Goal: Contribute content: Contribute content

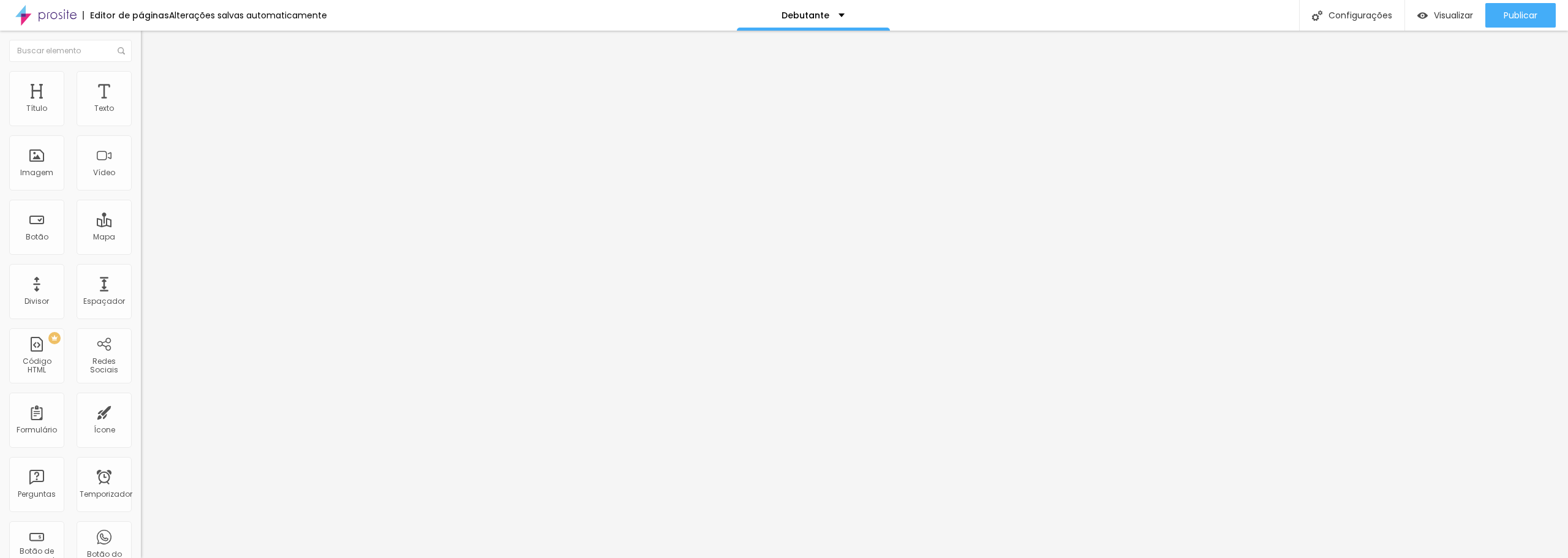
click at [150, 42] on img "button" at bounding box center [154, 44] width 10 height 10
click at [141, 75] on img at bounding box center [146, 76] width 11 height 11
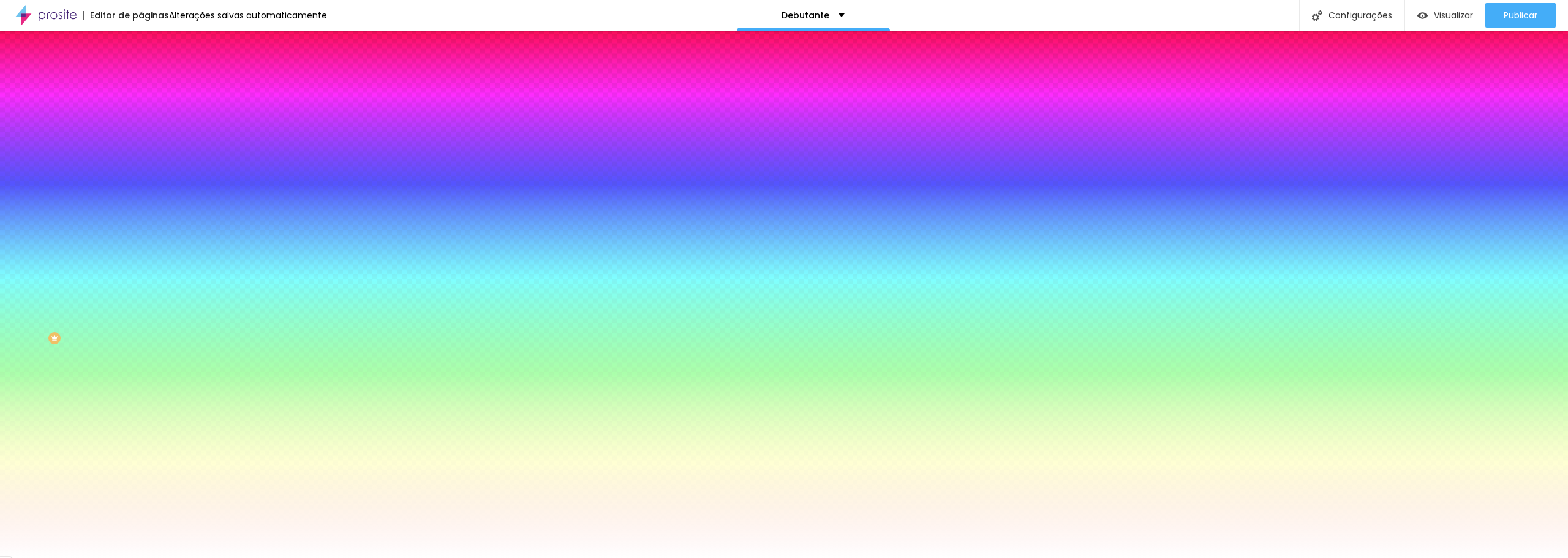
click at [149, 113] on font "Trocar imagem" at bounding box center [178, 107] width 59 height 10
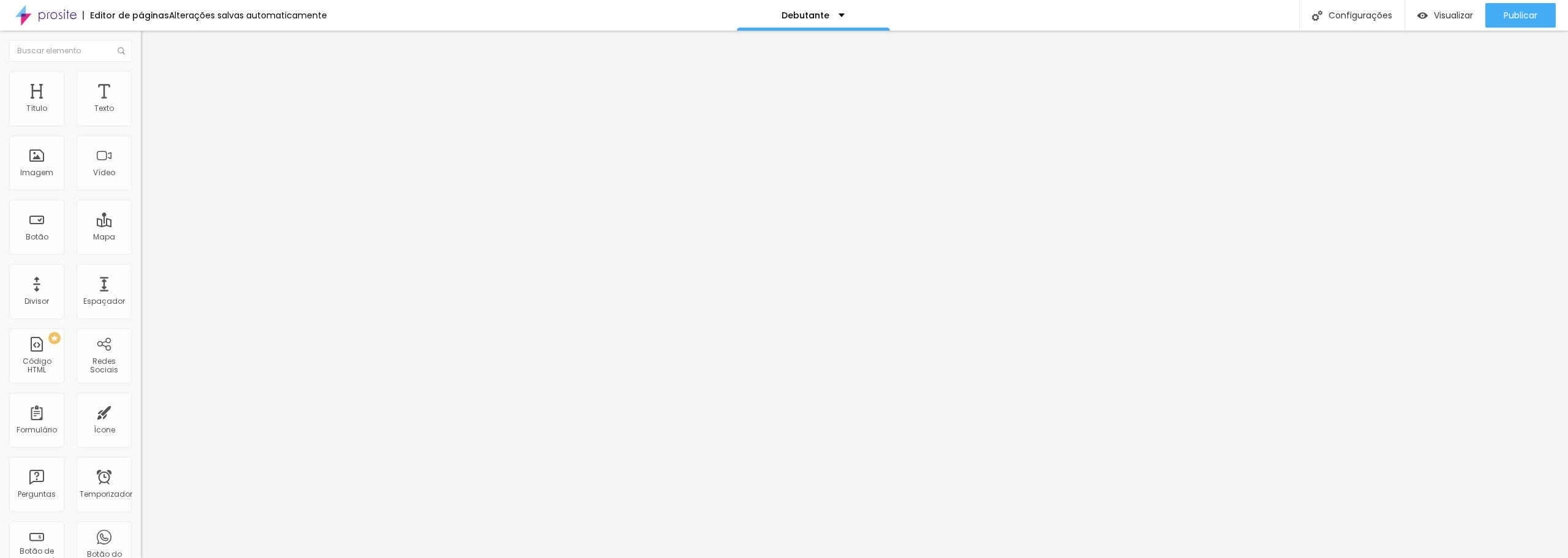
click at [152, 84] on font "Estilo" at bounding box center [161, 79] width 19 height 10
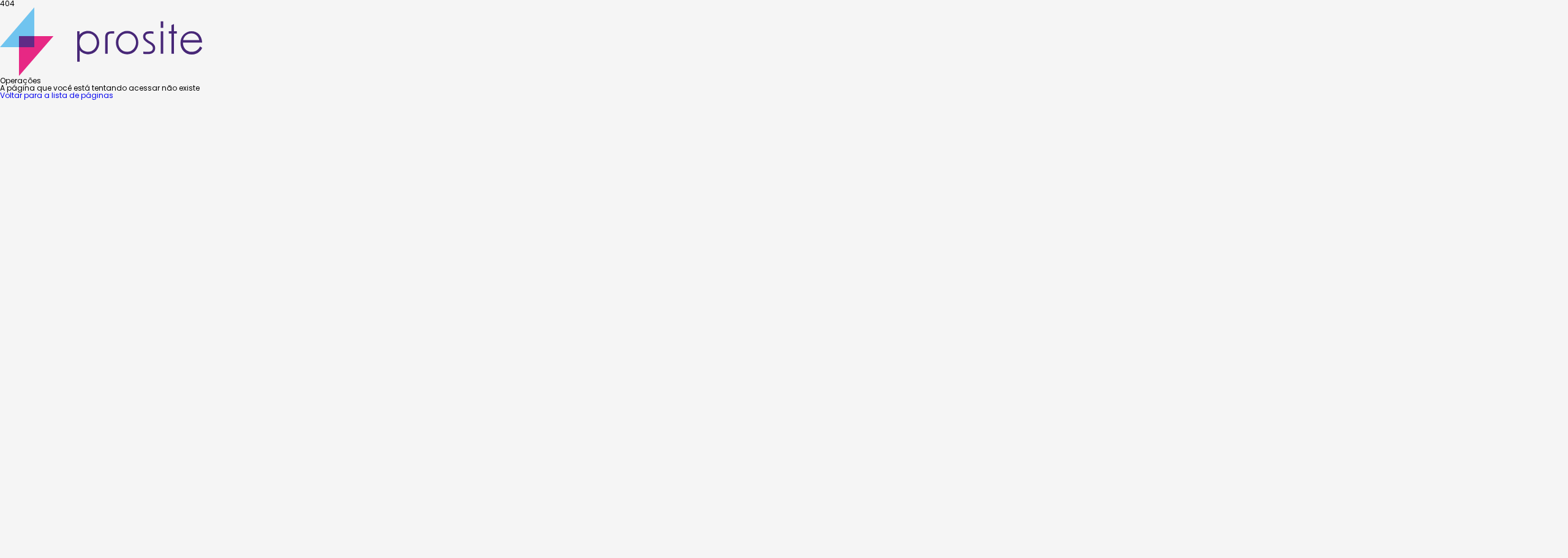
click at [113, 101] on font "Voltar para a lista de páginas" at bounding box center [57, 95] width 113 height 10
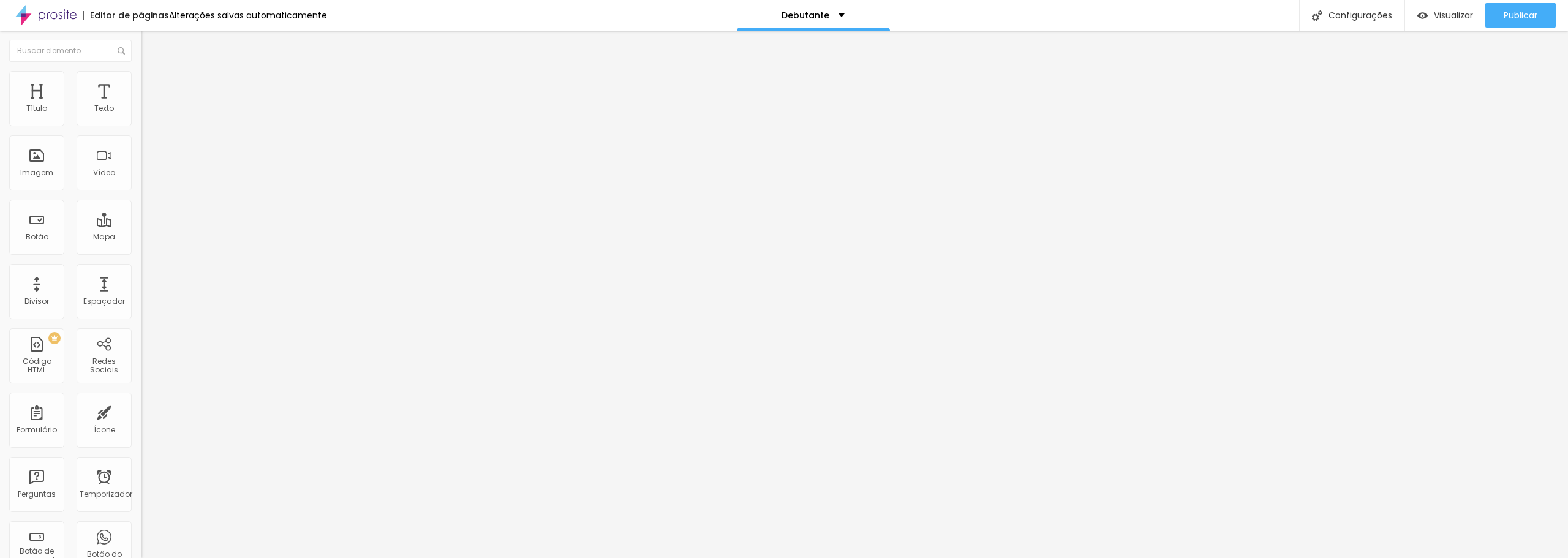
click at [141, 80] on li "Estilo" at bounding box center [211, 77] width 141 height 12
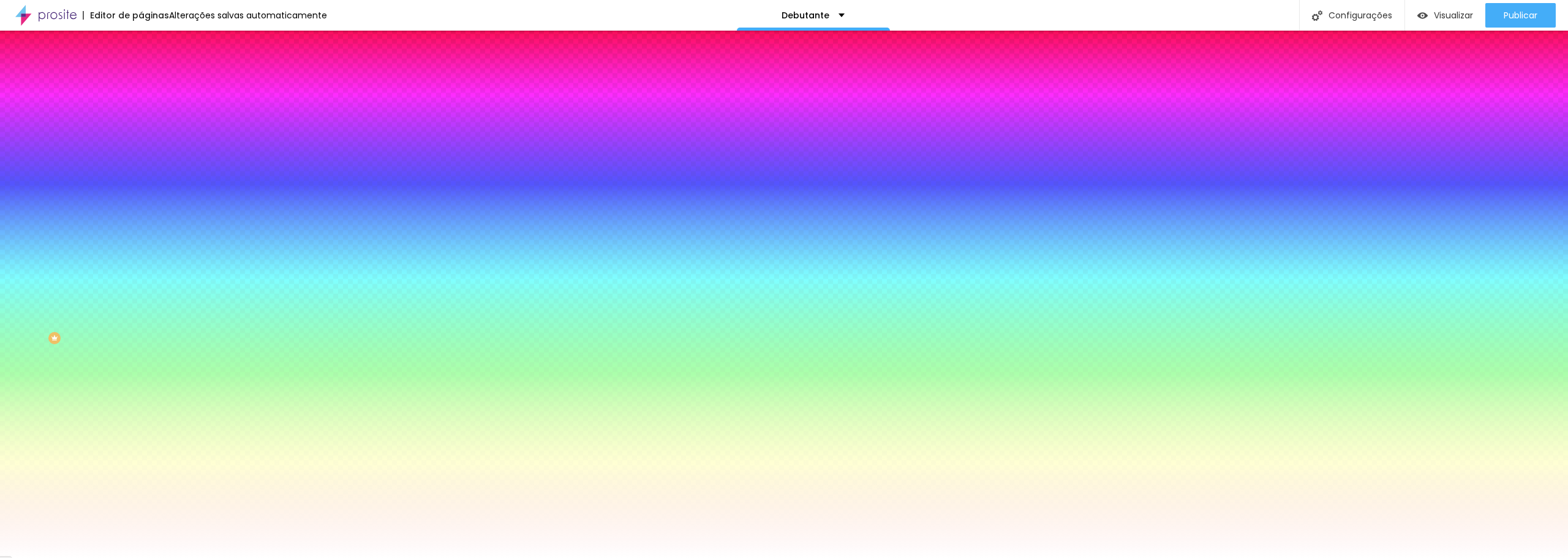
drag, startPoint x: 12, startPoint y: 40, endPoint x: 23, endPoint y: 55, distance: 18.6
click at [150, 40] on img "button" at bounding box center [154, 44] width 10 height 10
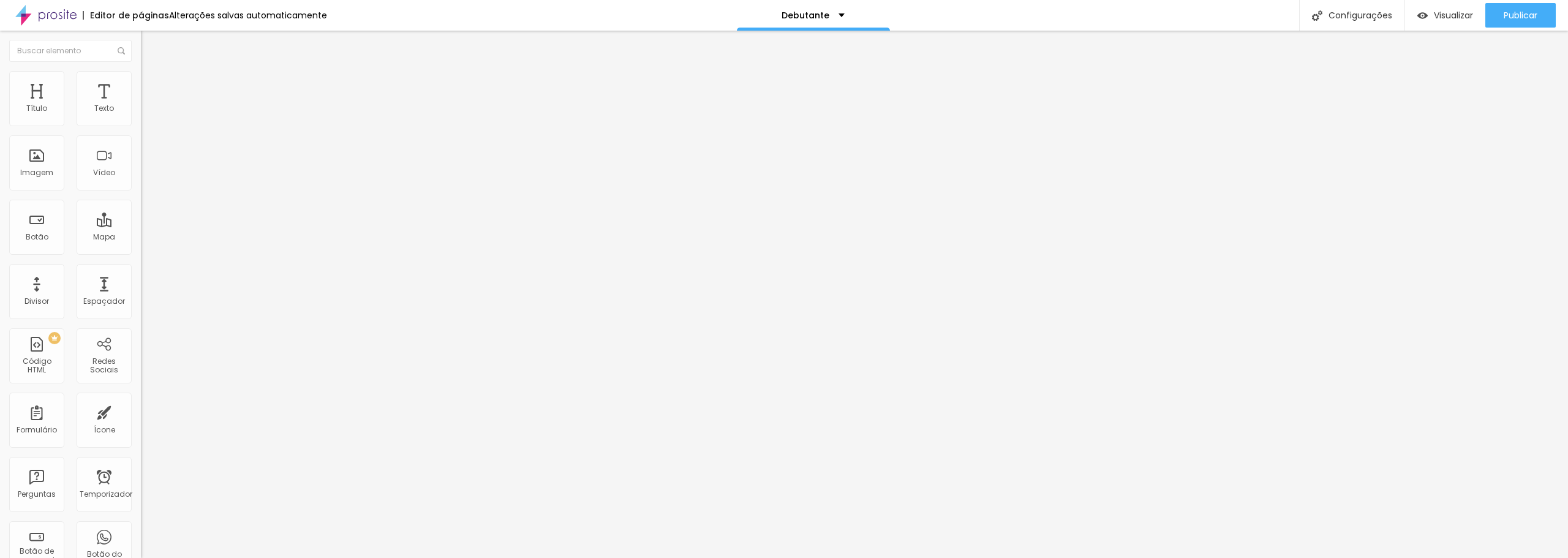
click at [141, 82] on li "Estilo" at bounding box center [211, 77] width 141 height 12
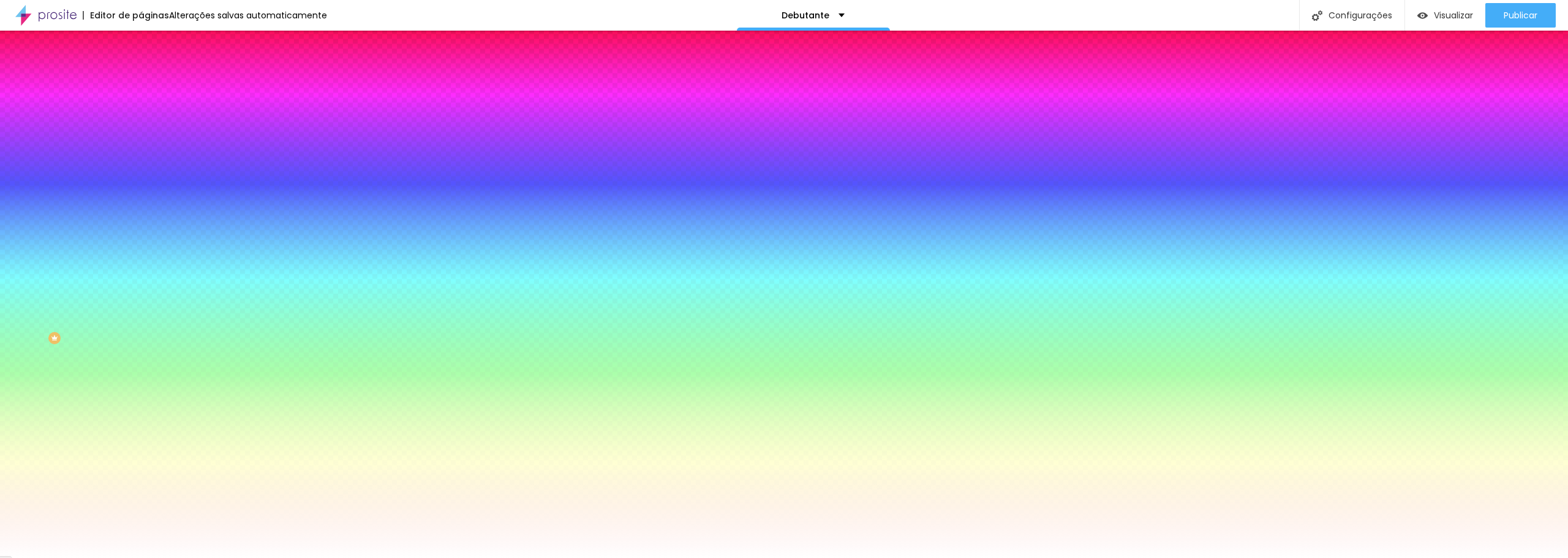
click at [149, 113] on font "Adicionar imagem" at bounding box center [184, 107] width 71 height 10
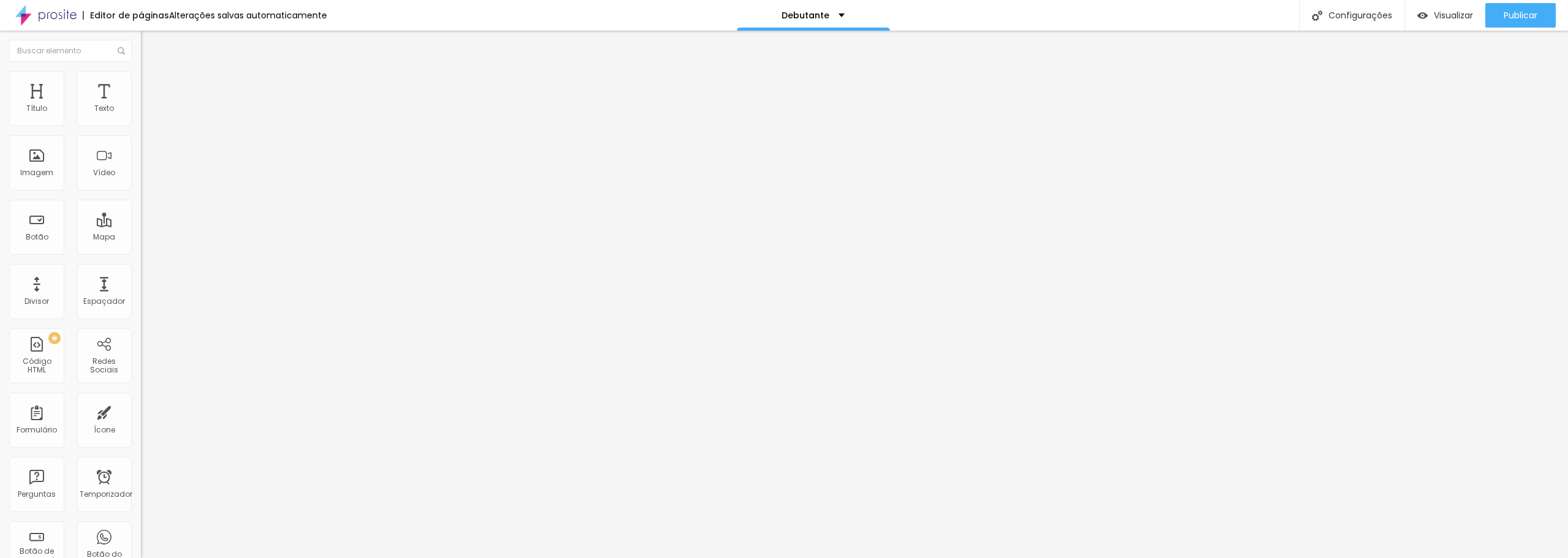
click at [149, 105] on font "Adicionar imagem" at bounding box center [184, 100] width 71 height 10
click at [37, 165] on div "Imagem" at bounding box center [36, 163] width 55 height 55
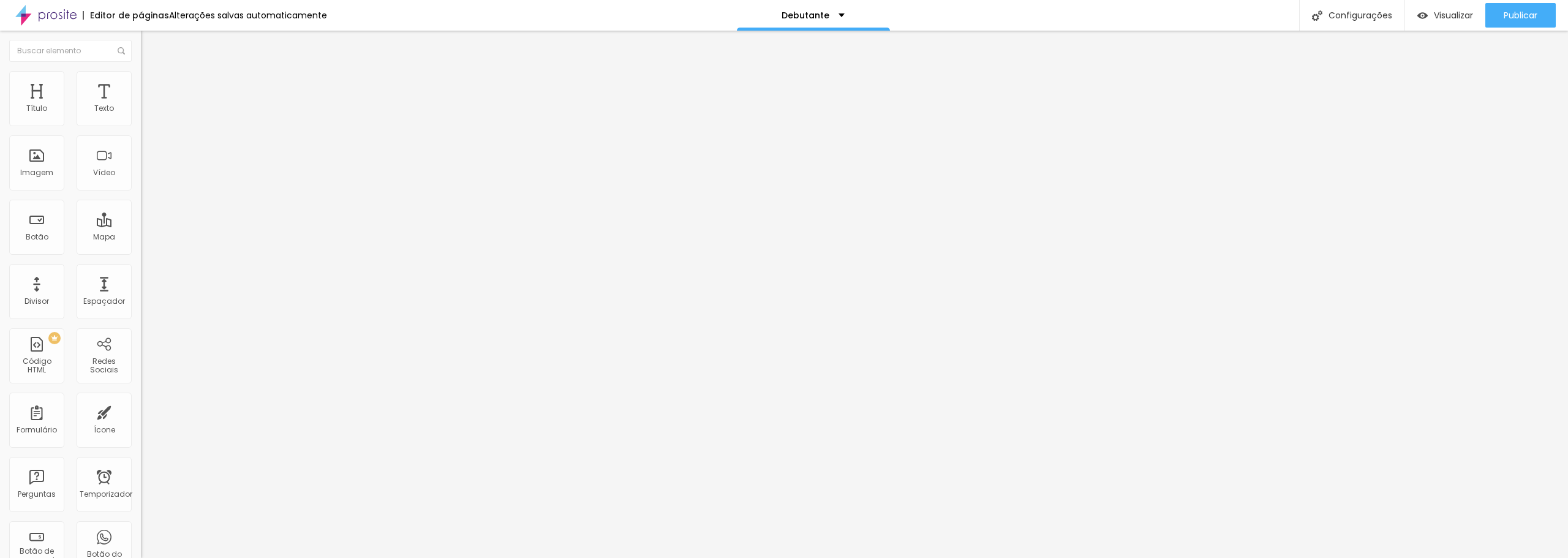
click at [149, 105] on font "Adicionar imagem" at bounding box center [184, 100] width 71 height 10
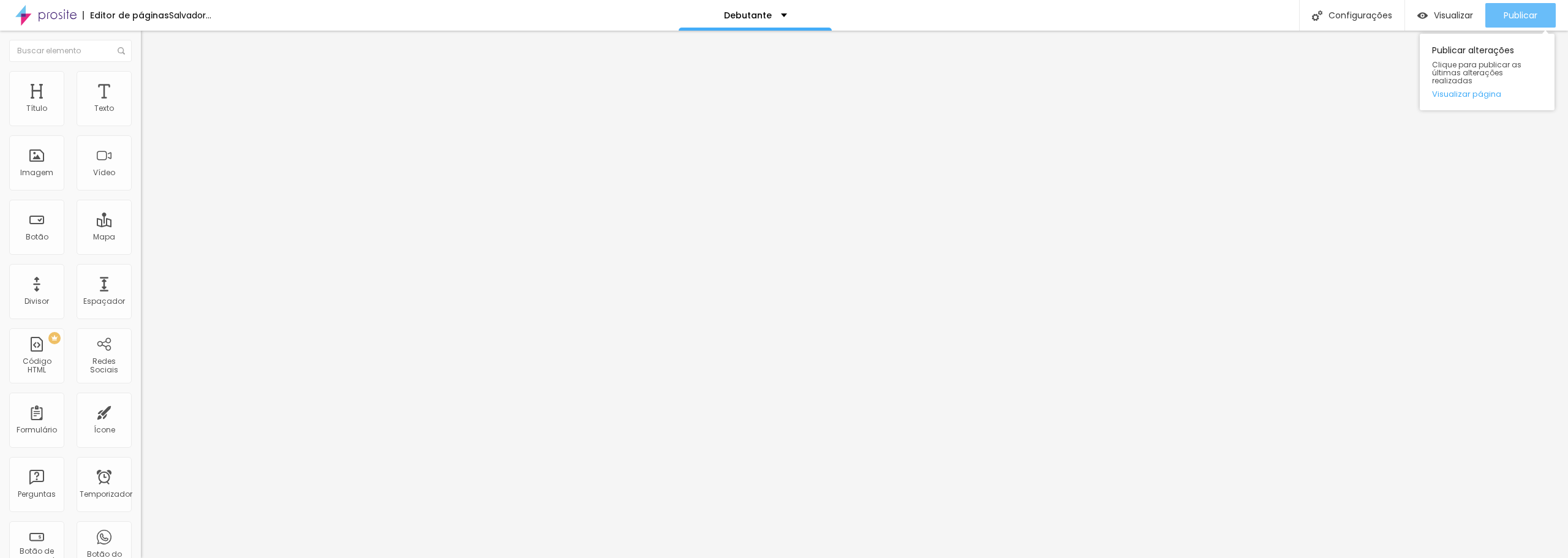
click at [1541, 18] on button "Publicar" at bounding box center [1520, 15] width 71 height 24
